Goal: Use online tool/utility

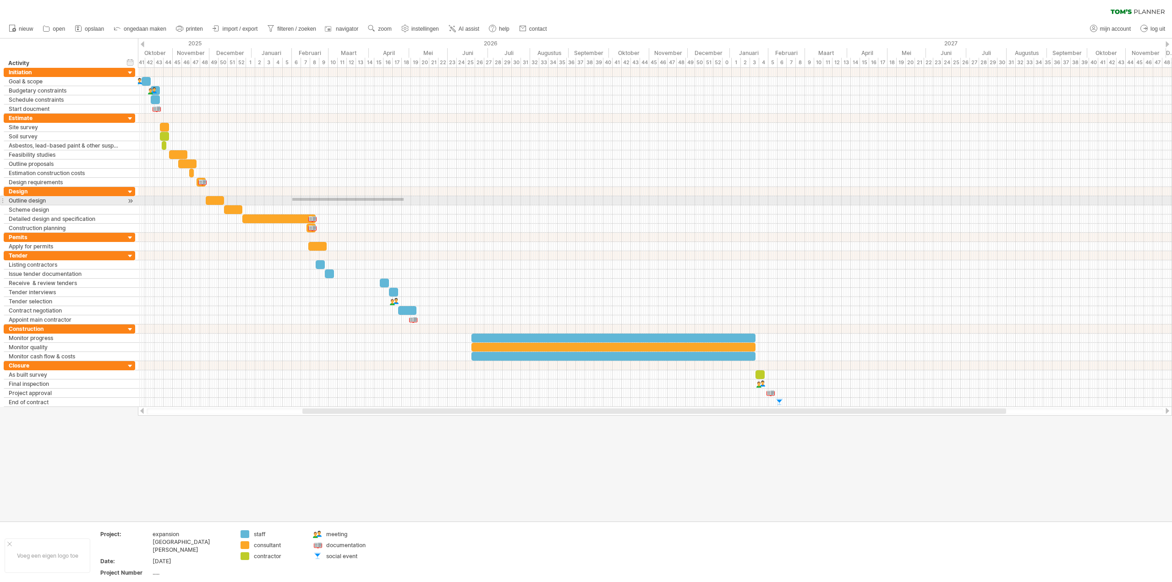
drag, startPoint x: 292, startPoint y: 198, endPoint x: 409, endPoint y: 200, distance: 116.9
click at [409, 200] on div at bounding box center [655, 200] width 1034 height 9
click at [420, 206] on div at bounding box center [655, 209] width 1034 height 9
click at [417, 207] on div at bounding box center [655, 209] width 1034 height 9
click at [416, 207] on div at bounding box center [655, 209] width 1034 height 9
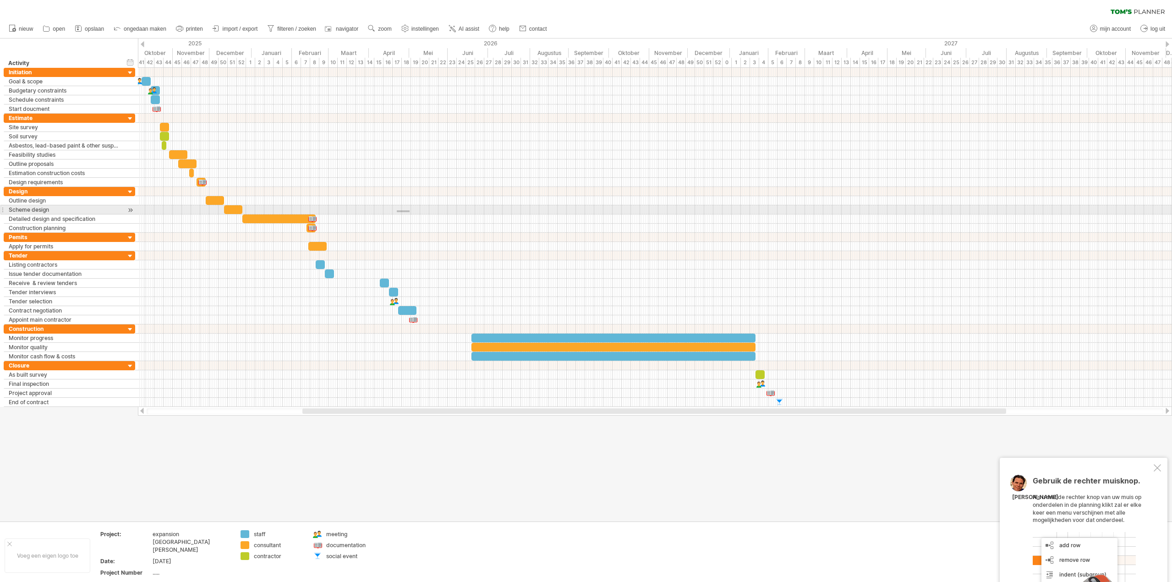
drag, startPoint x: 410, startPoint y: 210, endPoint x: 379, endPoint y: 213, distance: 31.3
click at [379, 213] on div at bounding box center [655, 209] width 1034 height 9
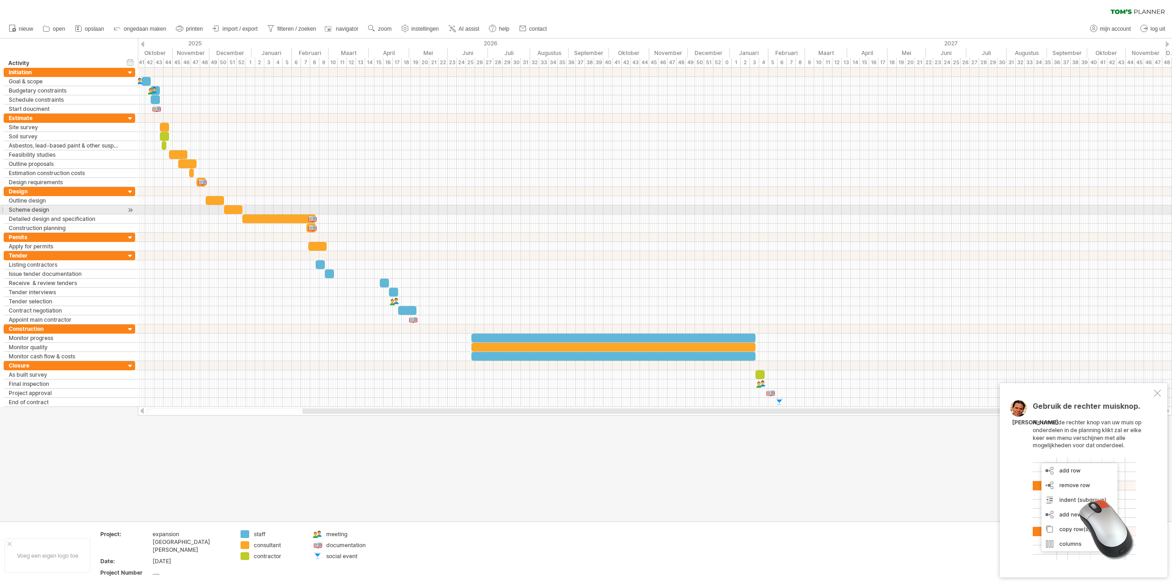
drag, startPoint x: 388, startPoint y: 213, endPoint x: 436, endPoint y: 208, distance: 48.8
drag, startPoint x: 438, startPoint y: 204, endPoint x: 506, endPoint y: 202, distance: 68.3
drag, startPoint x: 503, startPoint y: 197, endPoint x: 510, endPoint y: 197, distance: 6.4
click at [534, 208] on div "periode toevoegen" at bounding box center [560, 208] width 93 height 15
click at [572, 236] on div "contractor staff consultant eigen kleuren..." at bounding box center [580, 260] width 84 height 94
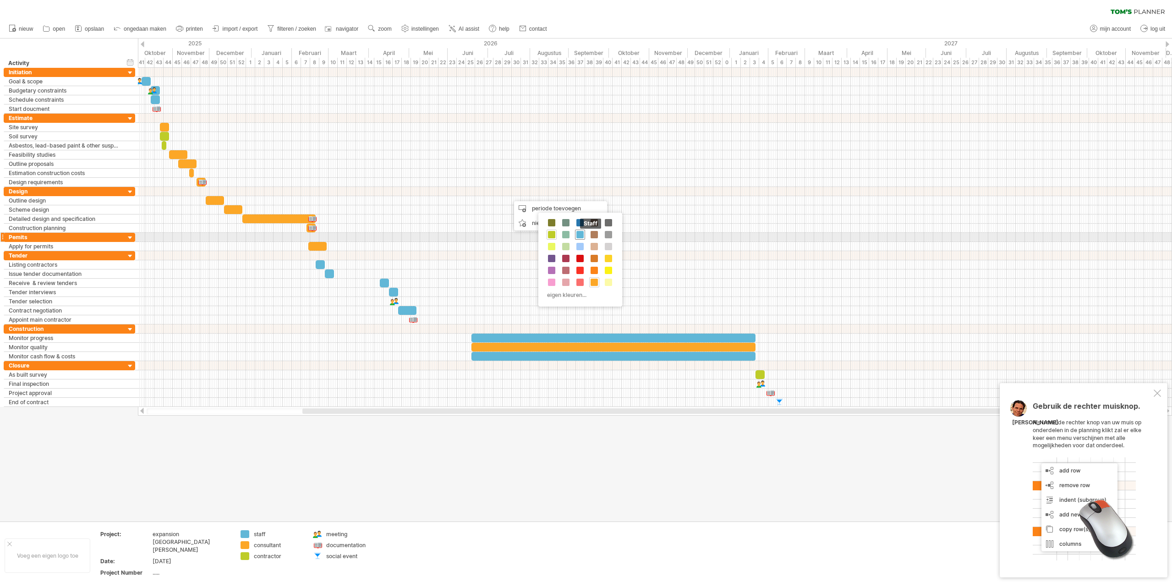
click at [576, 233] on div "staff" at bounding box center [580, 235] width 10 height 10
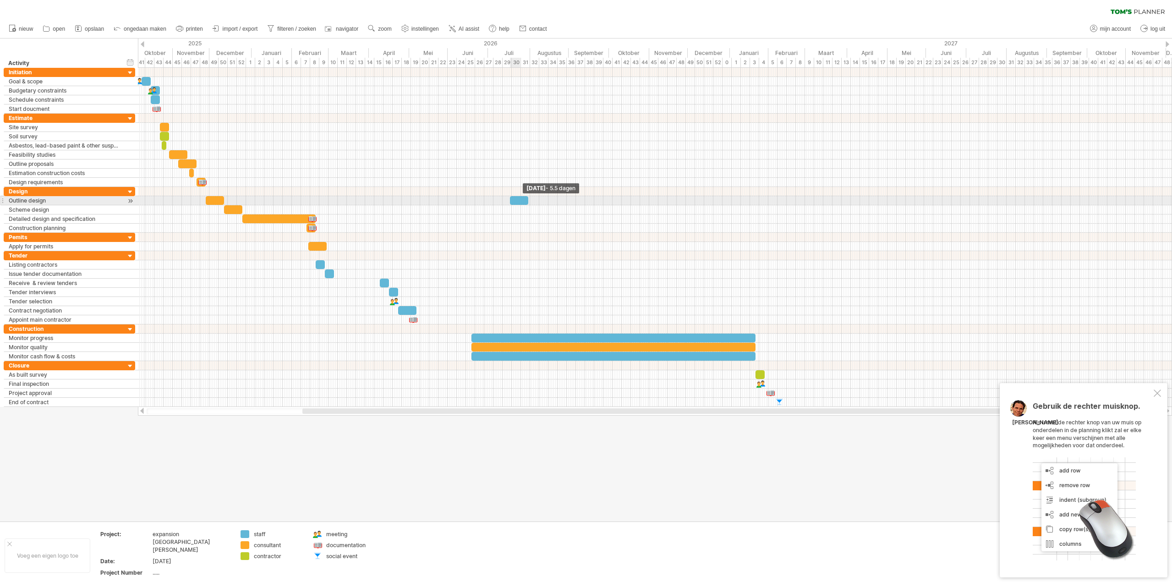
drag, startPoint x: 519, startPoint y: 199, endPoint x: 659, endPoint y: 204, distance: 139.9
click at [530, 204] on span at bounding box center [529, 200] width 4 height 9
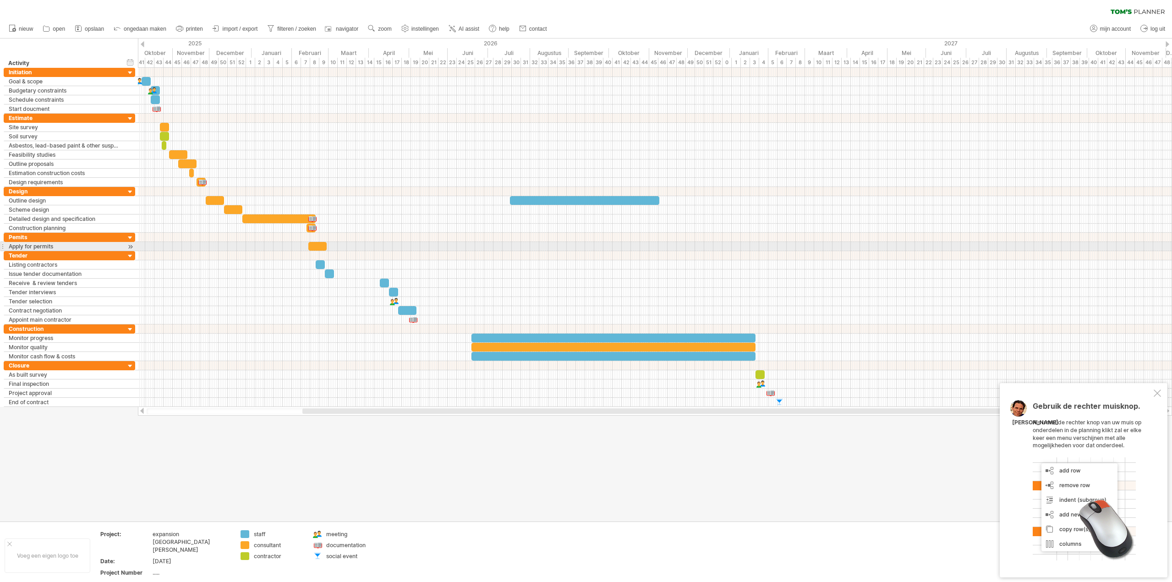
click at [621, 246] on div at bounding box center [655, 246] width 1034 height 9
